Goal: Check status: Check status

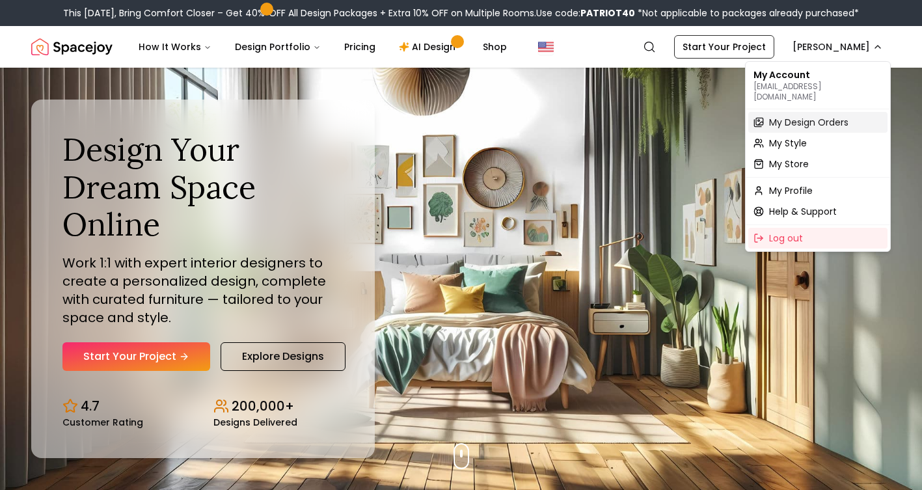
click at [786, 116] on span "My Design Orders" at bounding box center [808, 122] width 79 height 13
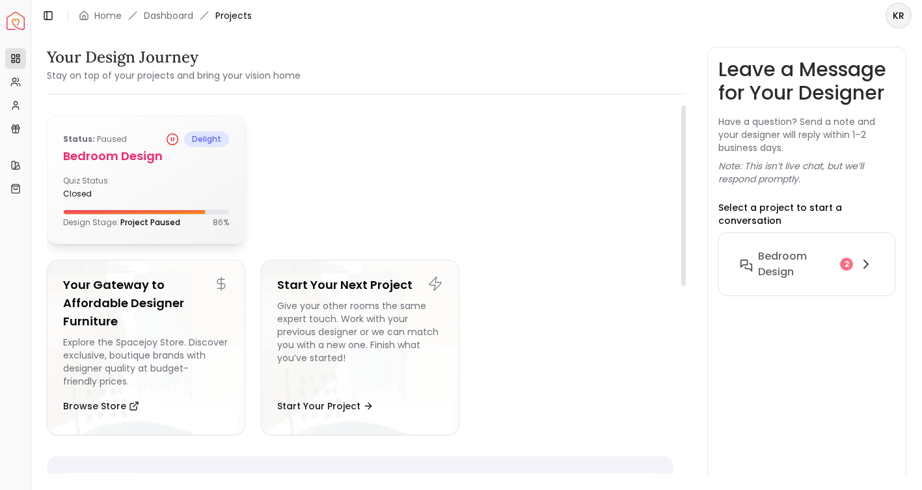
click at [105, 153] on h5 "Bedroom Design" at bounding box center [146, 156] width 166 height 18
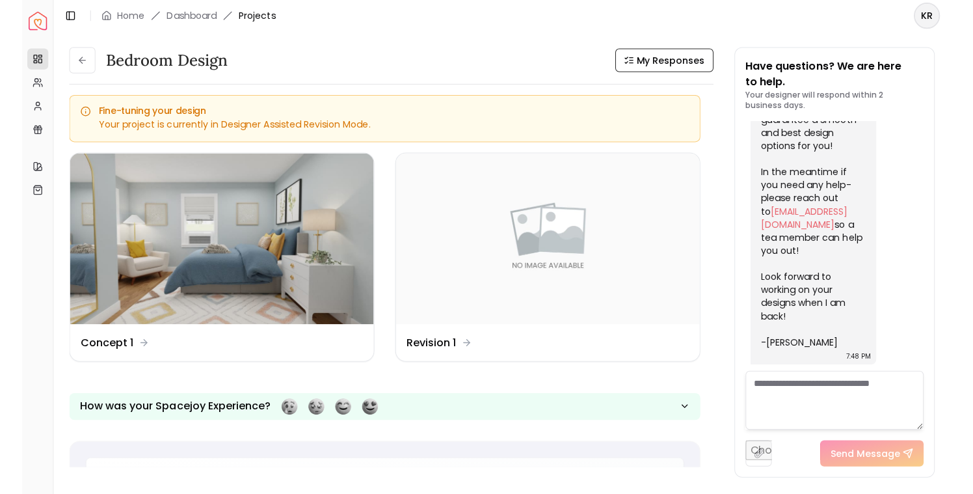
scroll to position [285, 0]
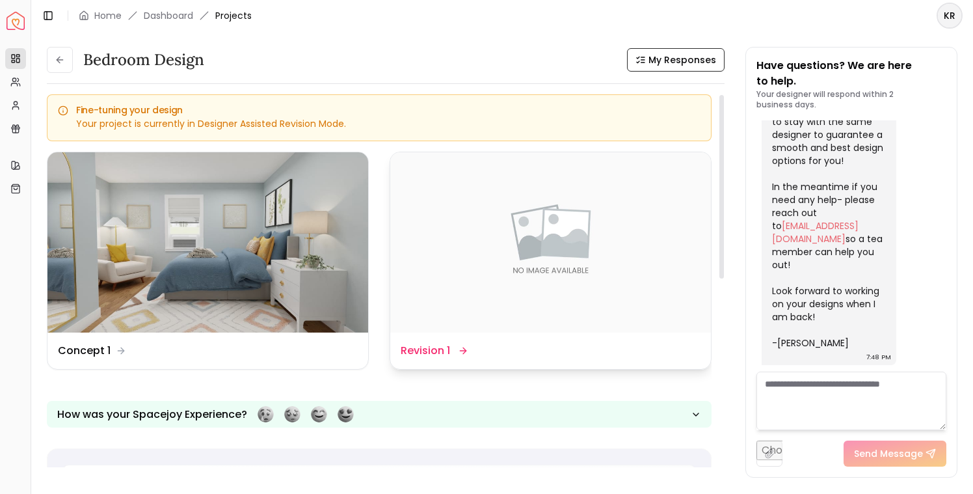
click at [486, 245] on img at bounding box center [550, 242] width 321 height 180
click at [427, 351] on dd "Revision 1" at bounding box center [425, 351] width 49 height 16
click at [193, 267] on img at bounding box center [207, 242] width 321 height 180
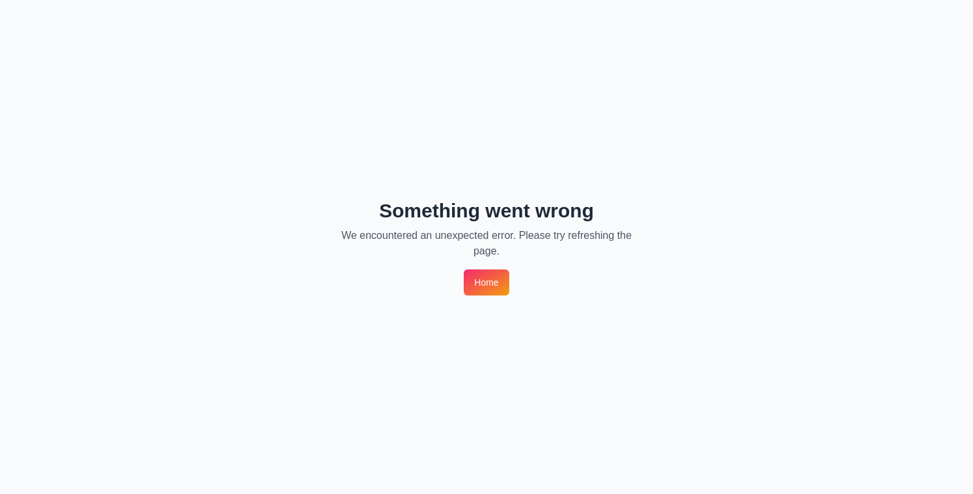
click at [487, 276] on link "Home" at bounding box center [486, 282] width 45 height 26
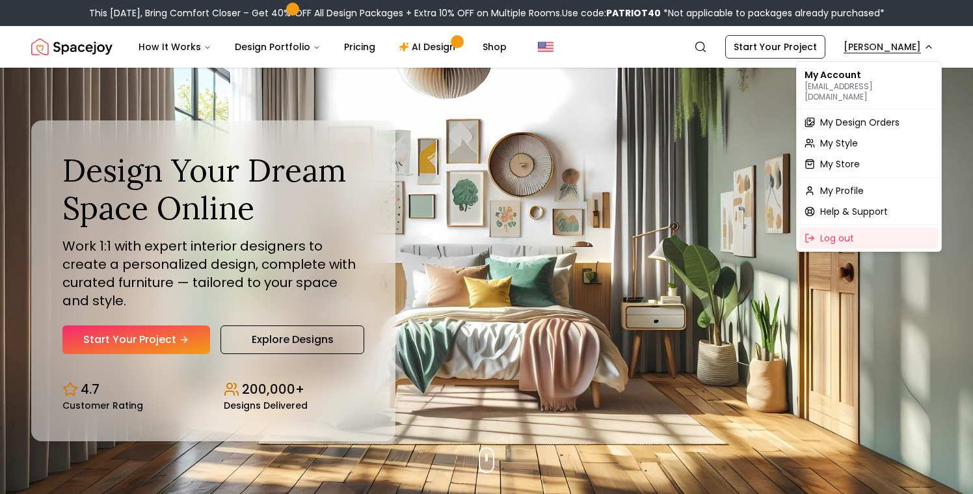
click at [822, 116] on span "My Design Orders" at bounding box center [859, 122] width 79 height 13
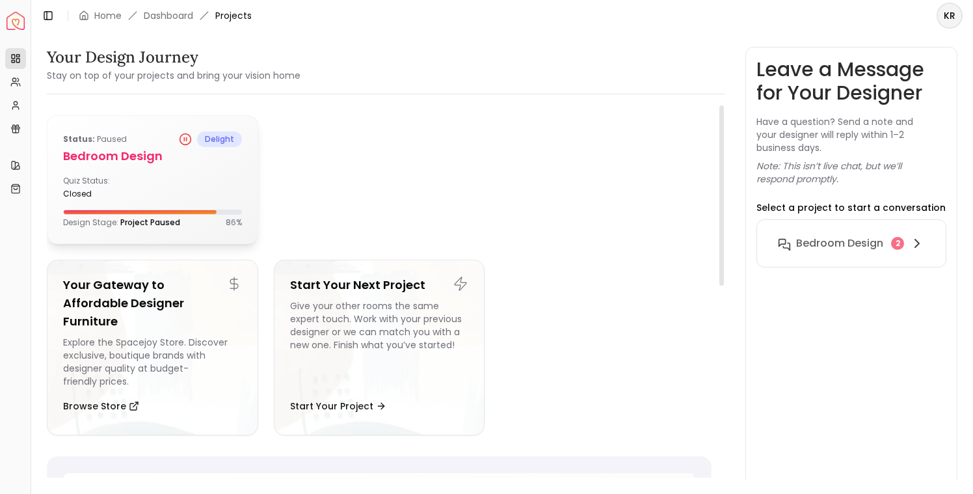
click at [133, 156] on h5 "Bedroom Design" at bounding box center [152, 156] width 179 height 18
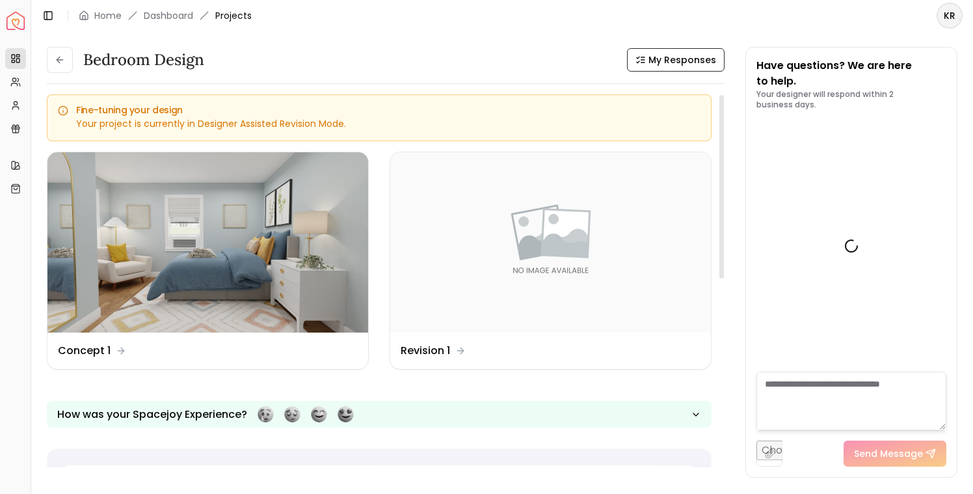
scroll to position [285, 0]
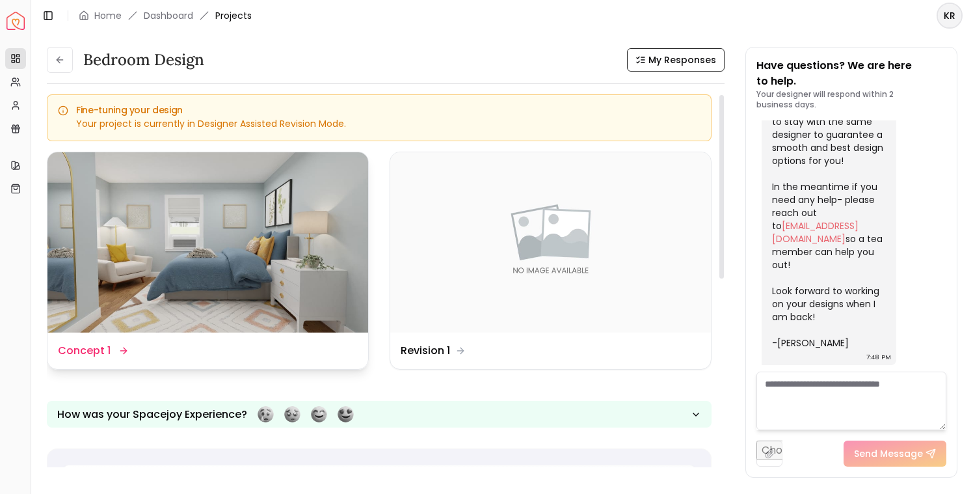
click at [204, 194] on img at bounding box center [207, 242] width 321 height 180
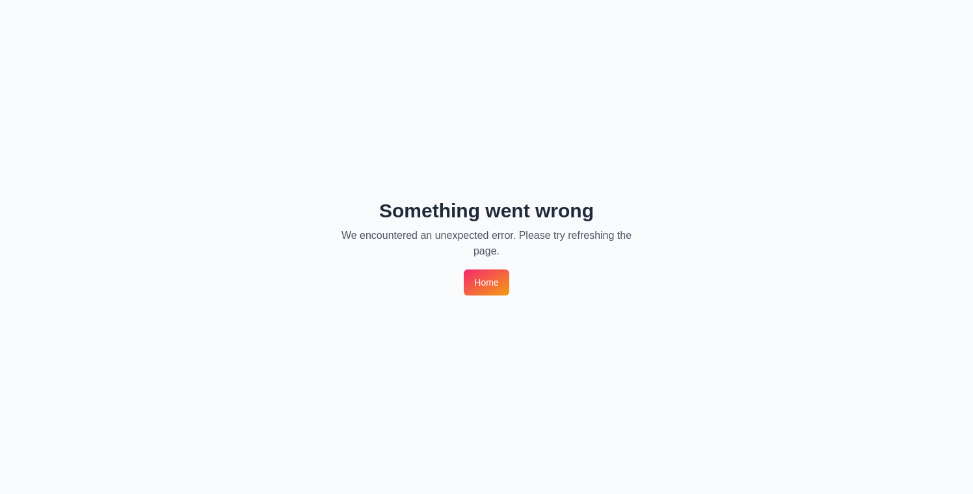
click at [496, 280] on link "Home" at bounding box center [486, 282] width 45 height 26
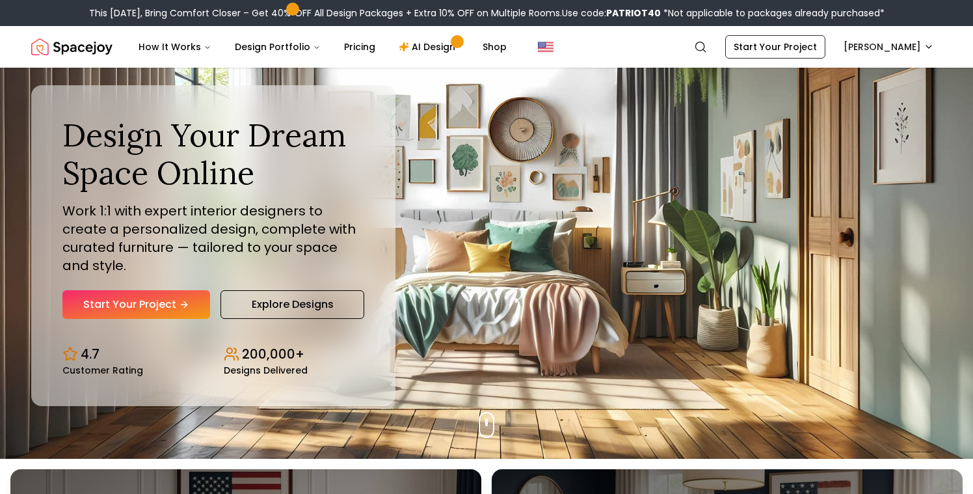
scroll to position [23, 0]
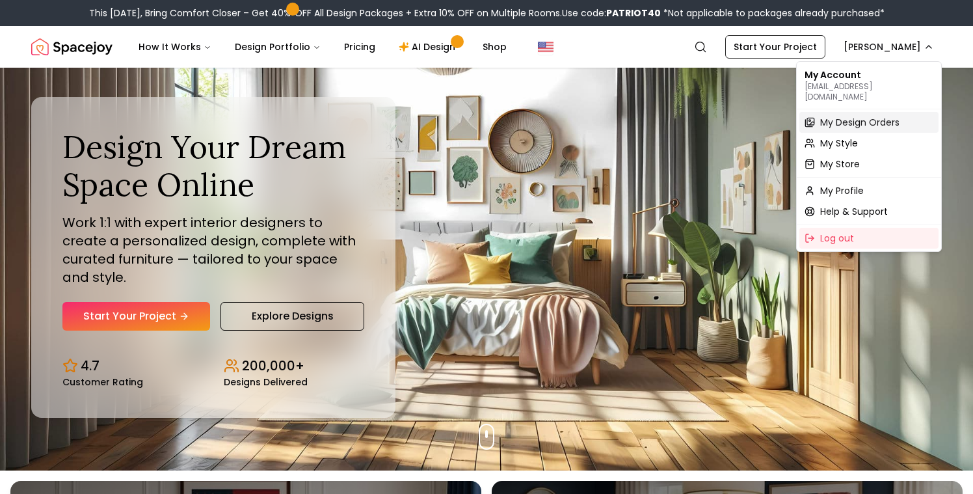
click at [862, 116] on span "My Design Orders" at bounding box center [859, 122] width 79 height 13
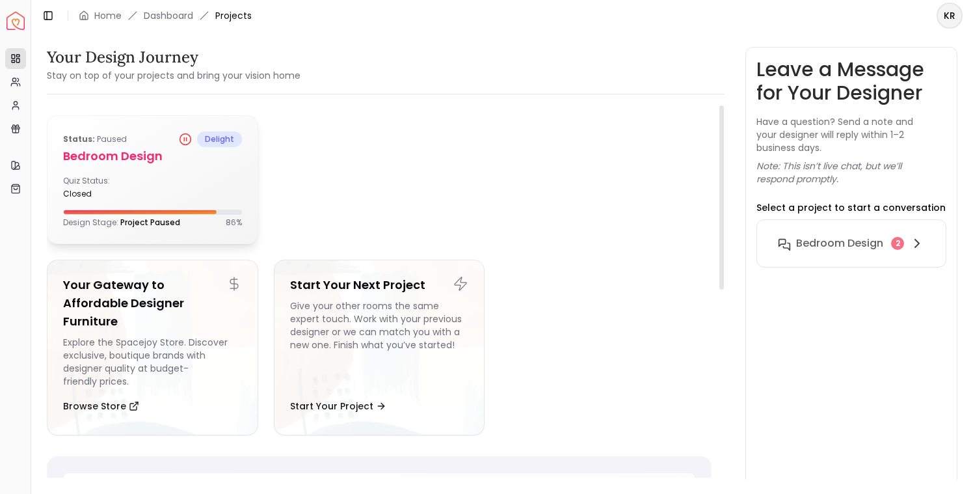
click at [140, 185] on div "Quiz Status: closed" at bounding box center [105, 187] width 84 height 23
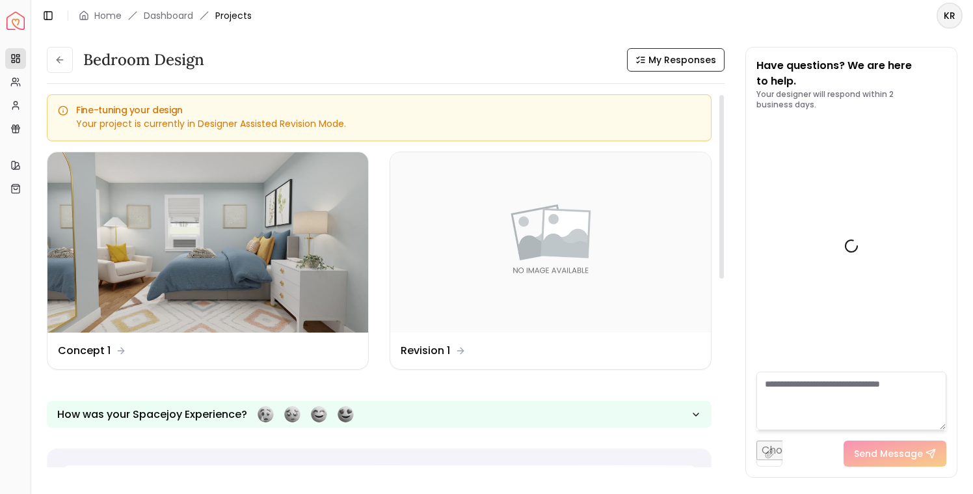
scroll to position [285, 0]
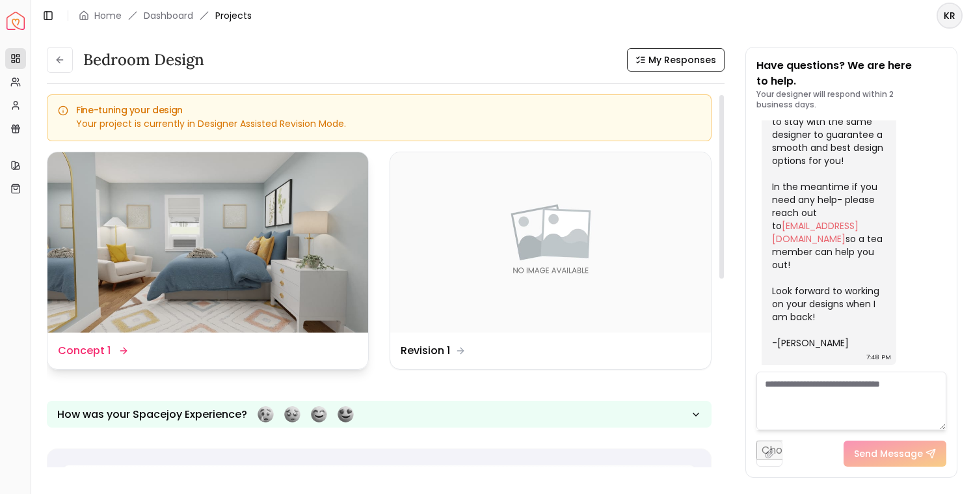
click at [85, 351] on dd "Concept 1" at bounding box center [84, 351] width 53 height 16
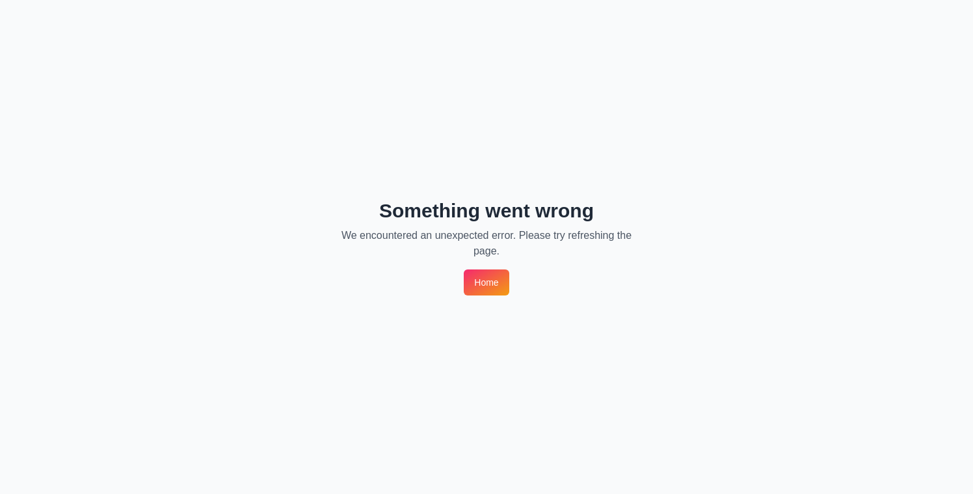
click at [448, 236] on p "We encountered an unexpected error. Please try refreshing the page." at bounding box center [486, 243] width 291 height 31
click at [494, 282] on link "Home" at bounding box center [486, 282] width 45 height 26
